Goal: Information Seeking & Learning: Learn about a topic

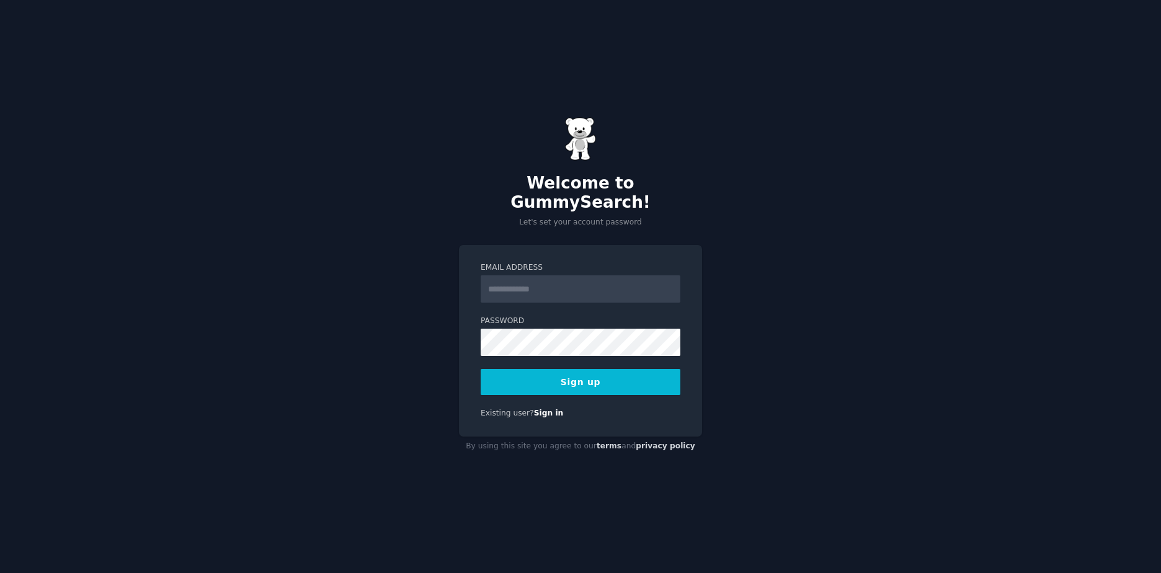
click at [574, 275] on input "Email Address" at bounding box center [580, 288] width 200 height 27
type input "**********"
click at [626, 369] on button "Sign up" at bounding box center [580, 382] width 200 height 26
click at [555, 369] on div "Sign up" at bounding box center [580, 382] width 200 height 26
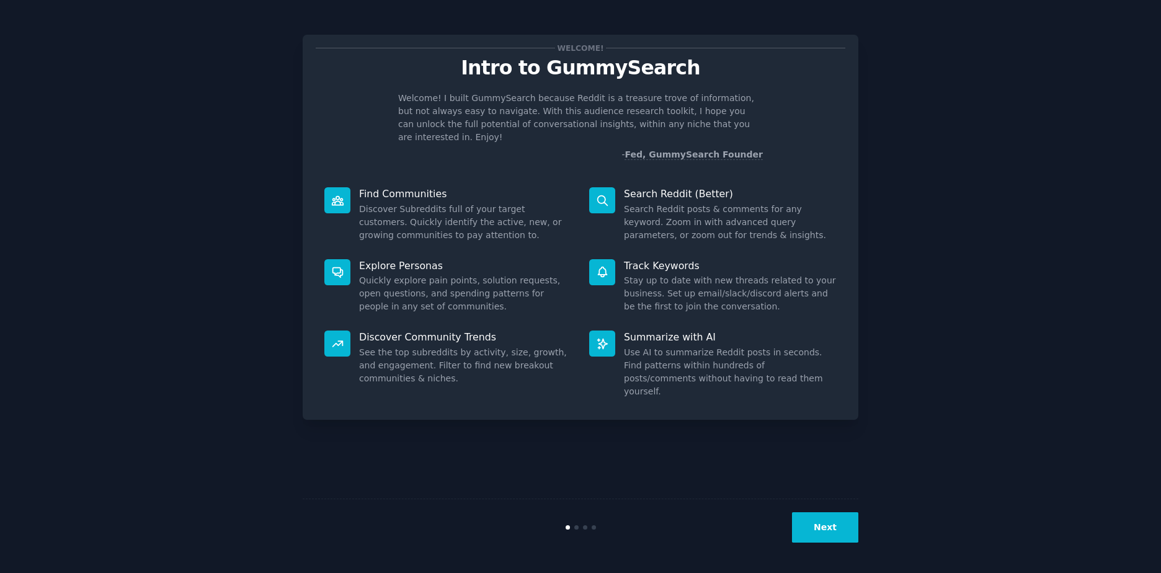
click at [834, 525] on button "Next" at bounding box center [825, 527] width 66 height 30
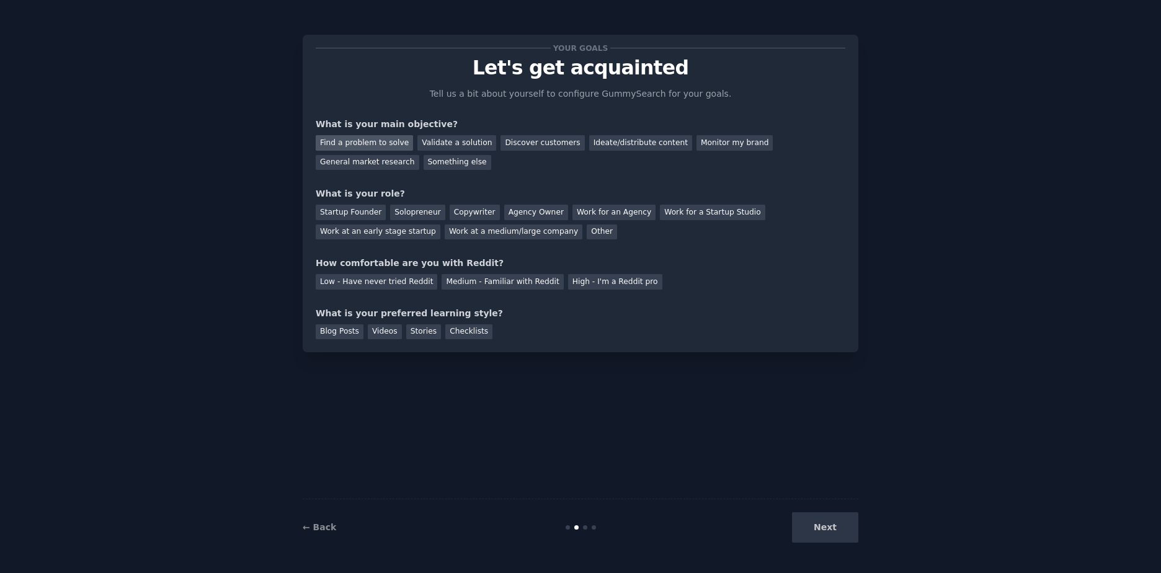
click at [360, 142] on div "Find a problem to solve" at bounding box center [364, 142] width 97 height 15
click at [435, 141] on div "Validate a solution" at bounding box center [456, 142] width 79 height 15
click at [396, 212] on div "Solopreneur" at bounding box center [417, 212] width 55 height 15
click at [358, 207] on div "Startup Founder" at bounding box center [351, 212] width 70 height 15
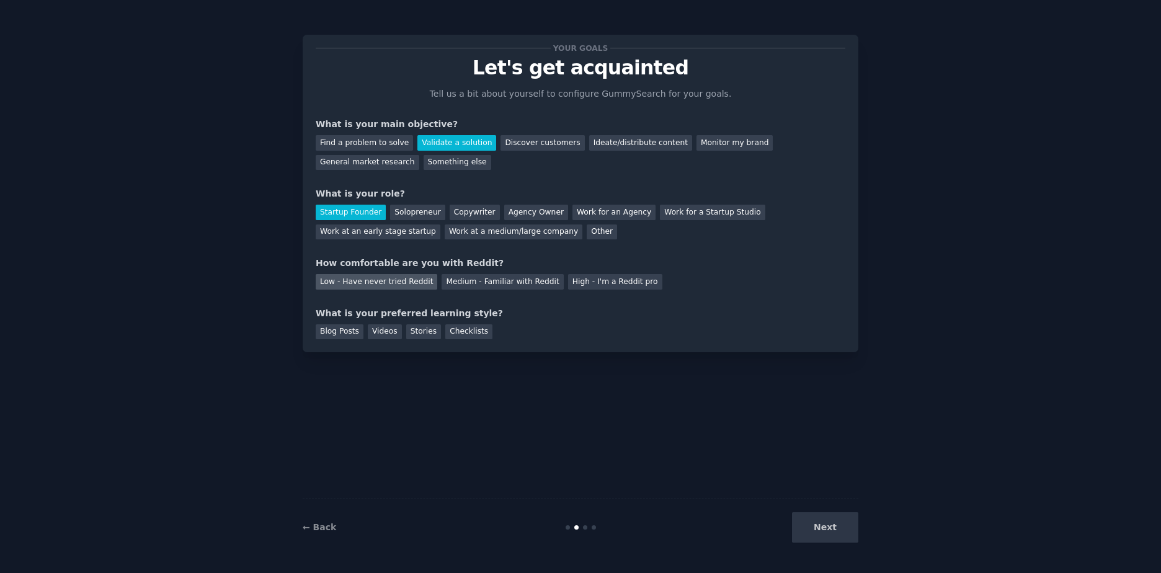
click at [382, 282] on div "Low - Have never tried Reddit" at bounding box center [377, 281] width 122 height 15
click at [373, 327] on div "Videos" at bounding box center [385, 331] width 34 height 15
click at [839, 520] on button "Next" at bounding box center [825, 527] width 66 height 30
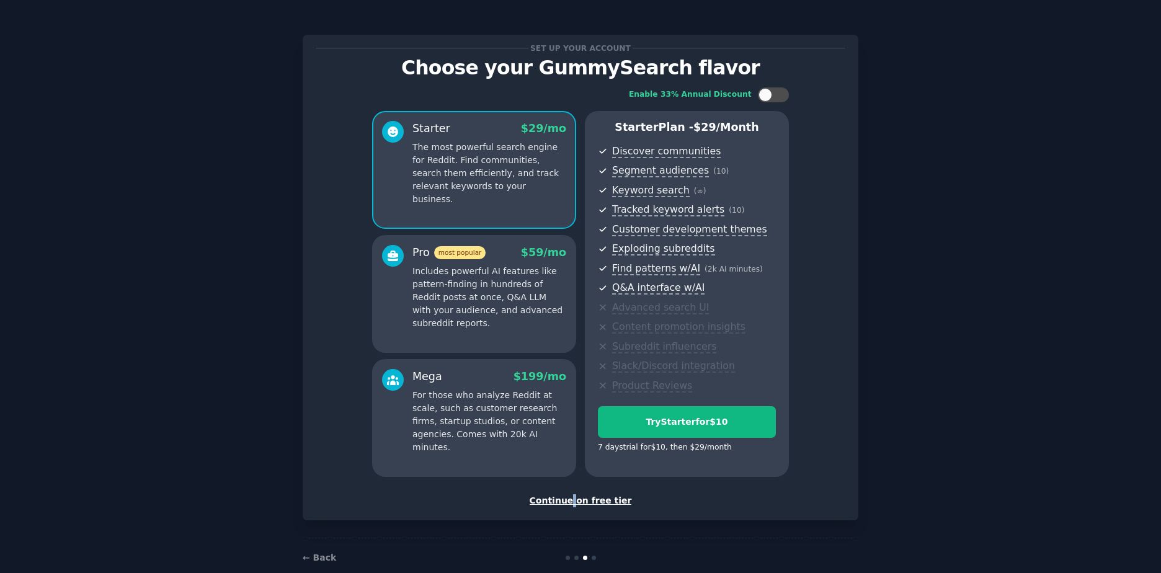
click at [573, 500] on div "Continue on free tier" at bounding box center [580, 500] width 529 height 13
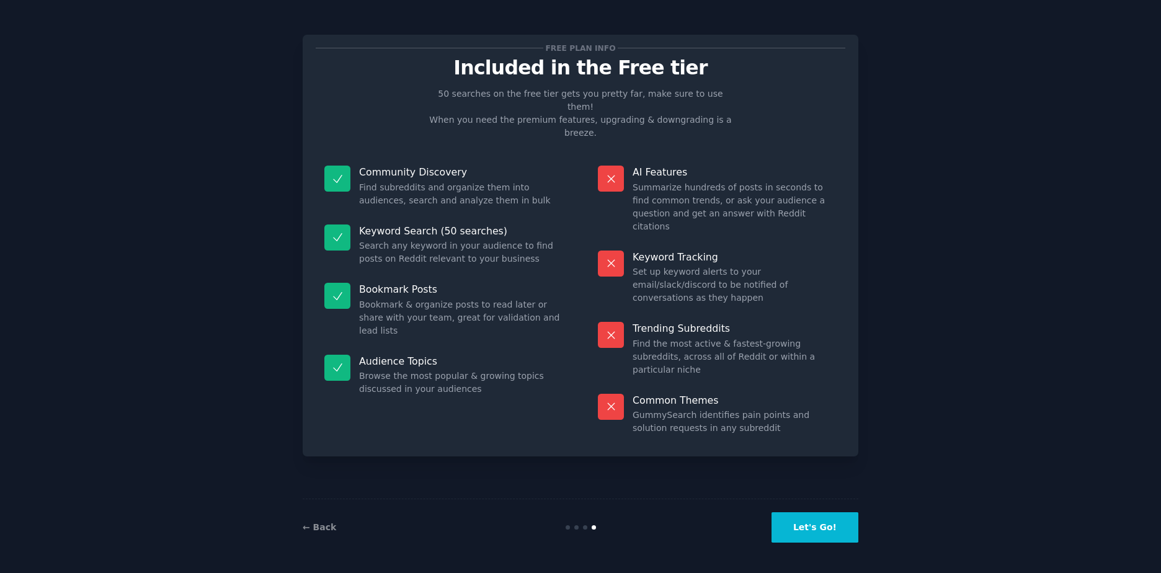
click at [807, 535] on button "Let's Go!" at bounding box center [814, 527] width 87 height 30
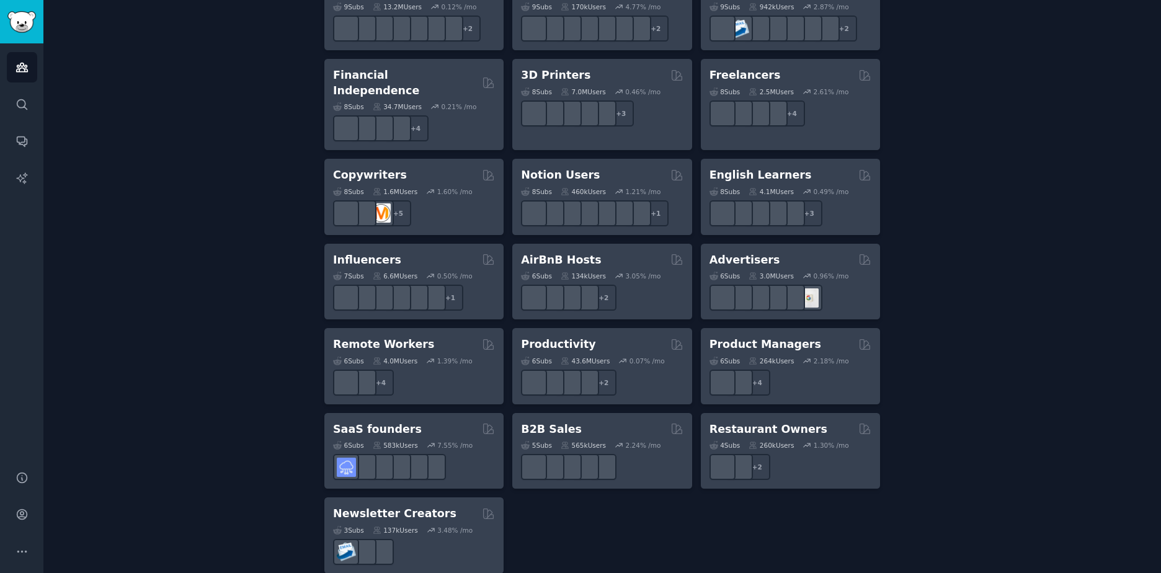
scroll to position [857, 0]
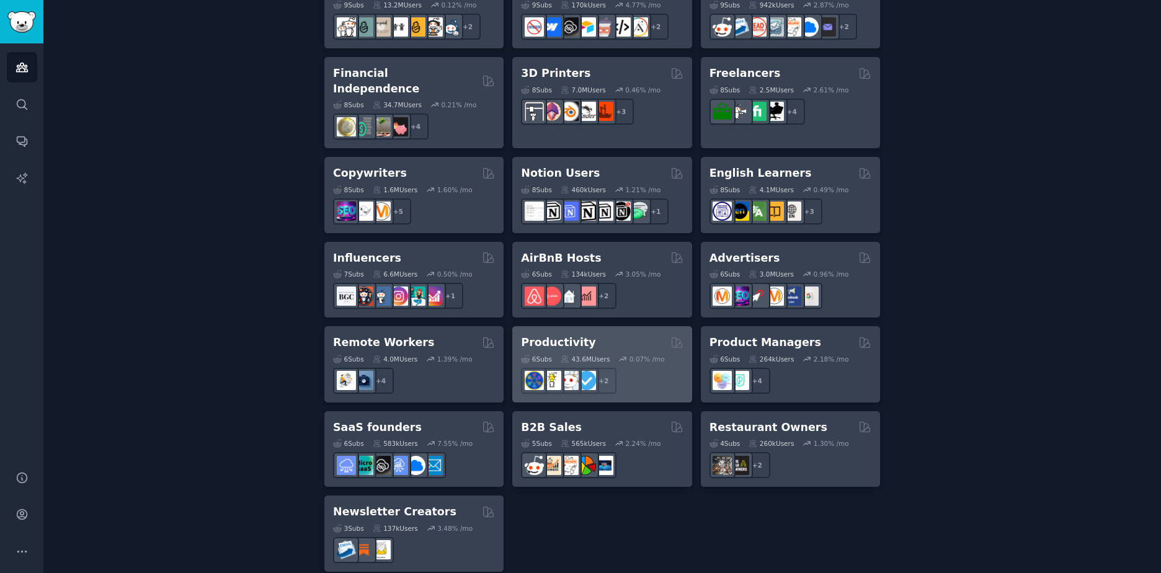
click at [564, 335] on h2 "Productivity" at bounding box center [558, 342] width 74 height 15
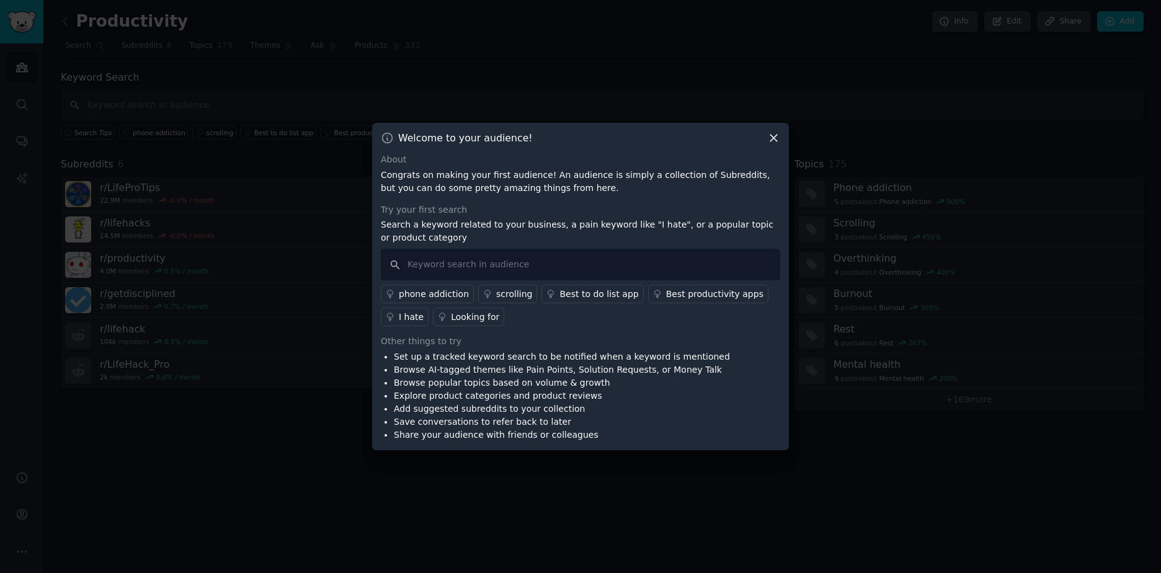
click at [771, 144] on icon at bounding box center [773, 137] width 13 height 13
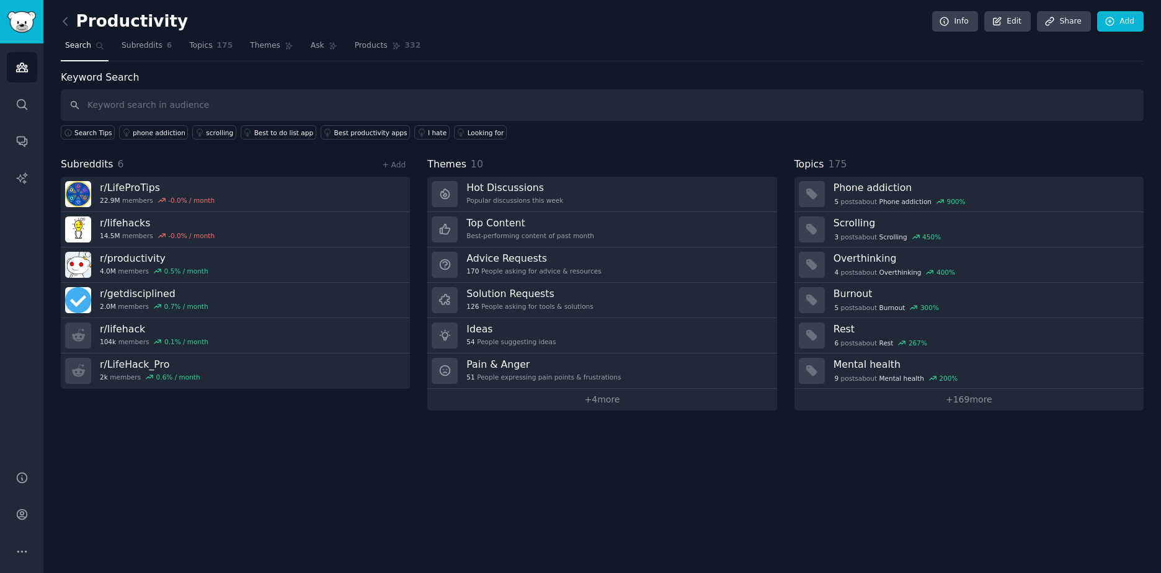
click at [810, 122] on div "Search Tips phone addiction scrolling Best to do list app Best productivity app…" at bounding box center [602, 130] width 1082 height 19
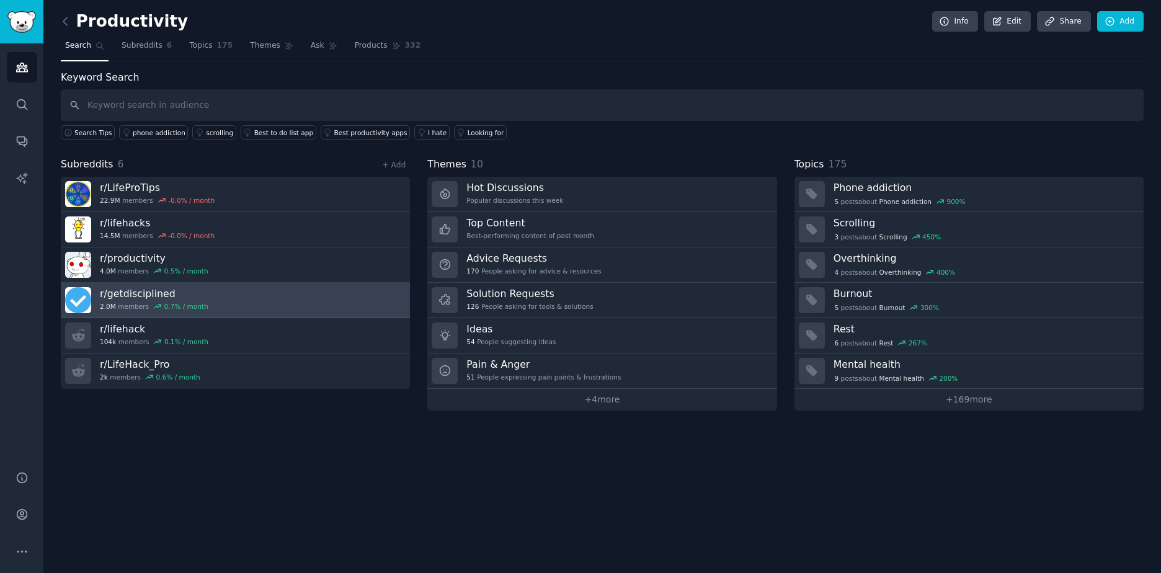
click at [131, 290] on h3 "r/ getdisciplined" at bounding box center [154, 293] width 108 height 13
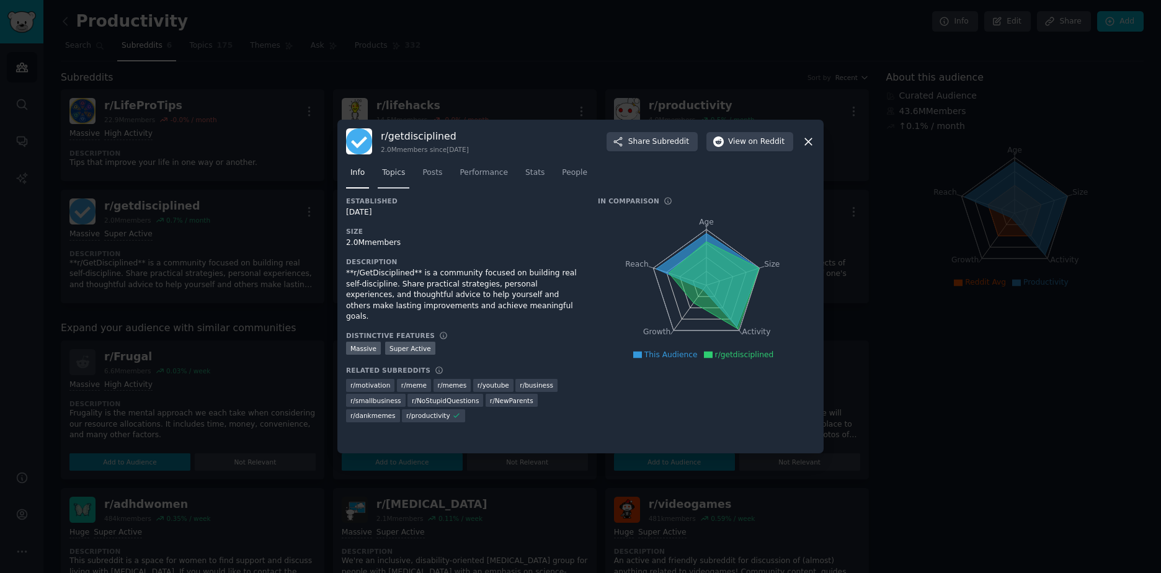
click at [389, 172] on span "Topics" at bounding box center [393, 172] width 23 height 11
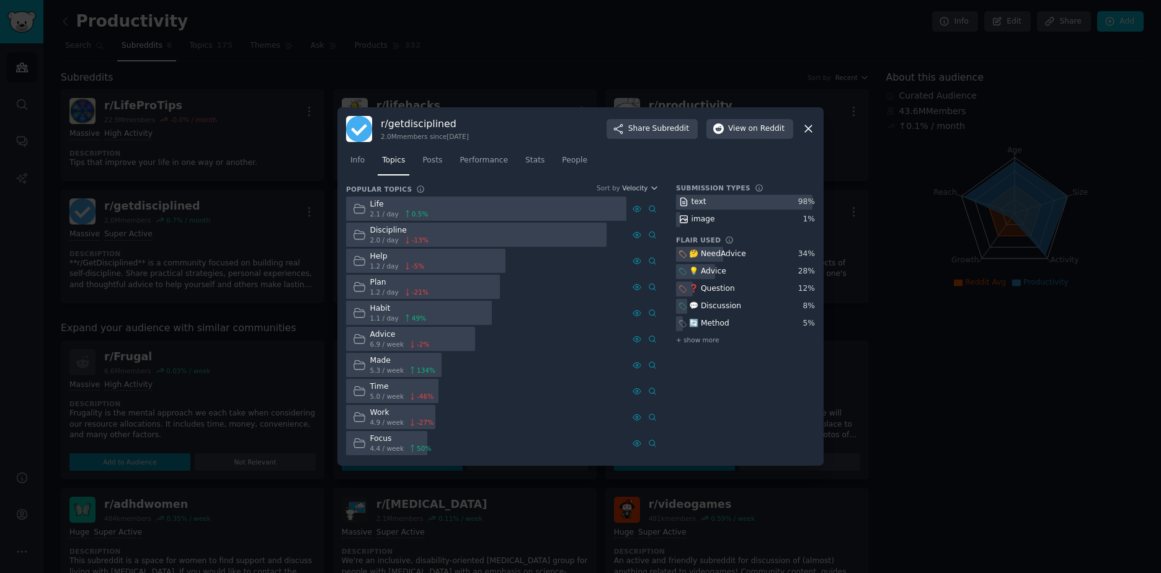
click at [462, 319] on div at bounding box center [419, 313] width 146 height 24
click at [370, 307] on div "Habit" at bounding box center [398, 308] width 56 height 11
click at [365, 309] on icon at bounding box center [359, 312] width 13 height 13
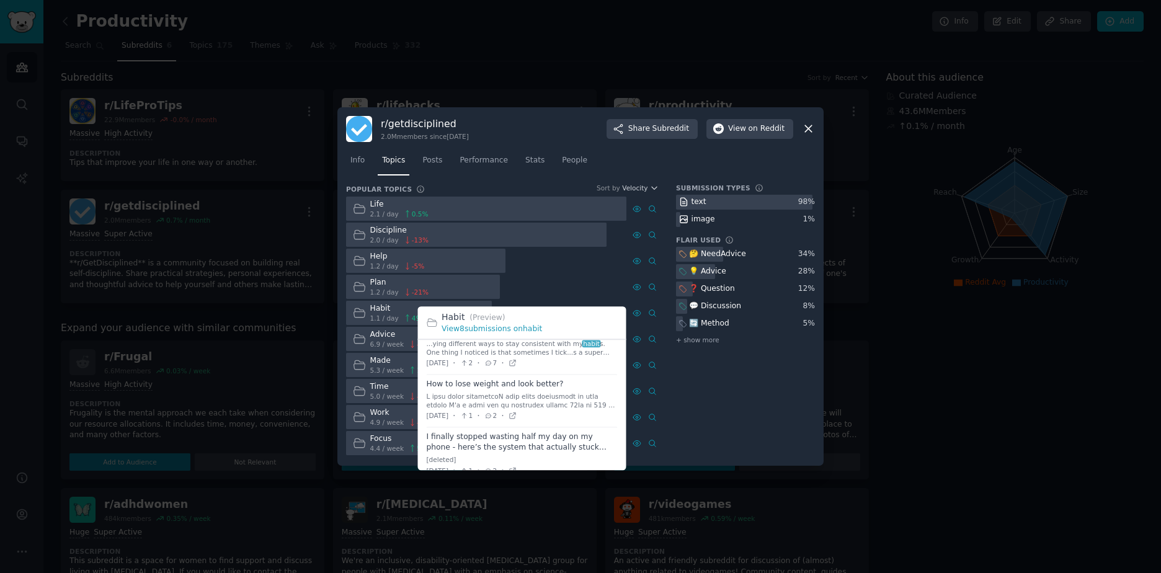
scroll to position [325, 0]
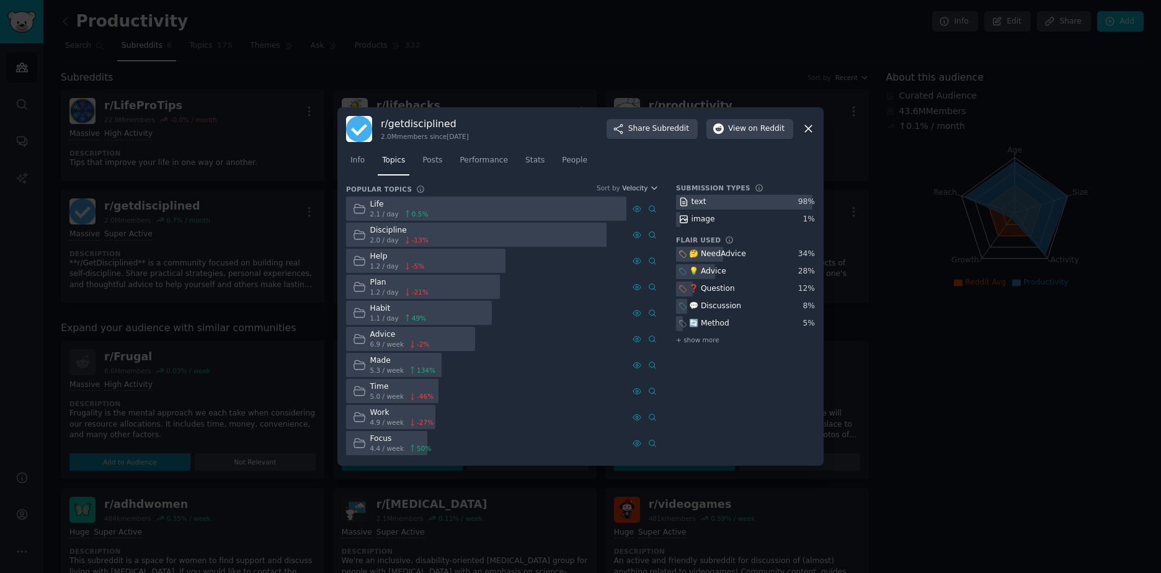
click at [699, 199] on div "text" at bounding box center [698, 202] width 15 height 11
click at [433, 164] on span "Posts" at bounding box center [432, 160] width 20 height 11
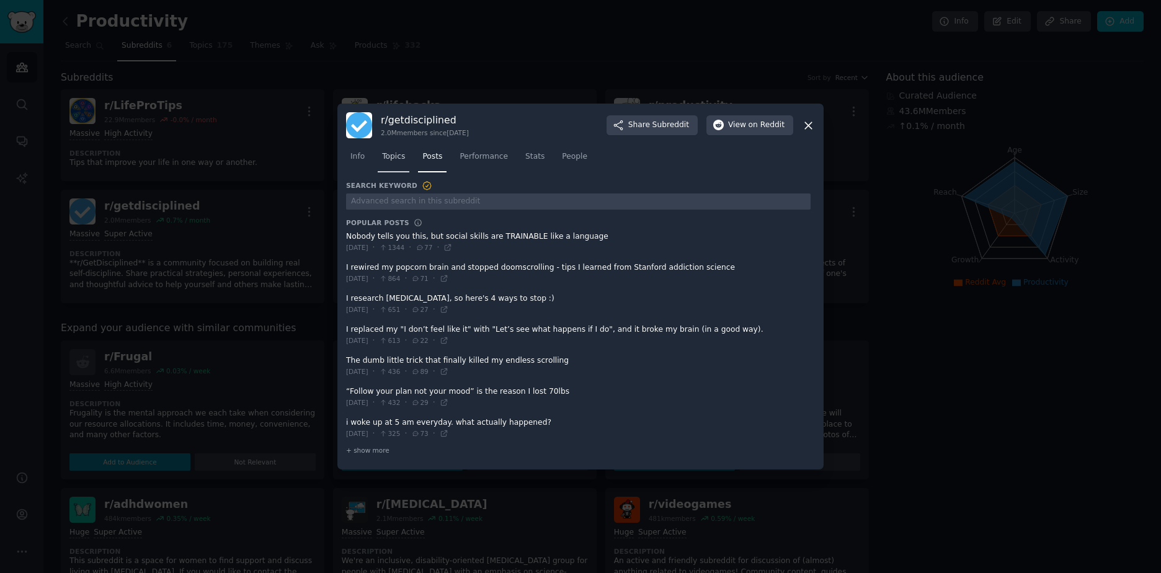
click at [396, 153] on span "Topics" at bounding box center [393, 156] width 23 height 11
